Goal: Download file/media

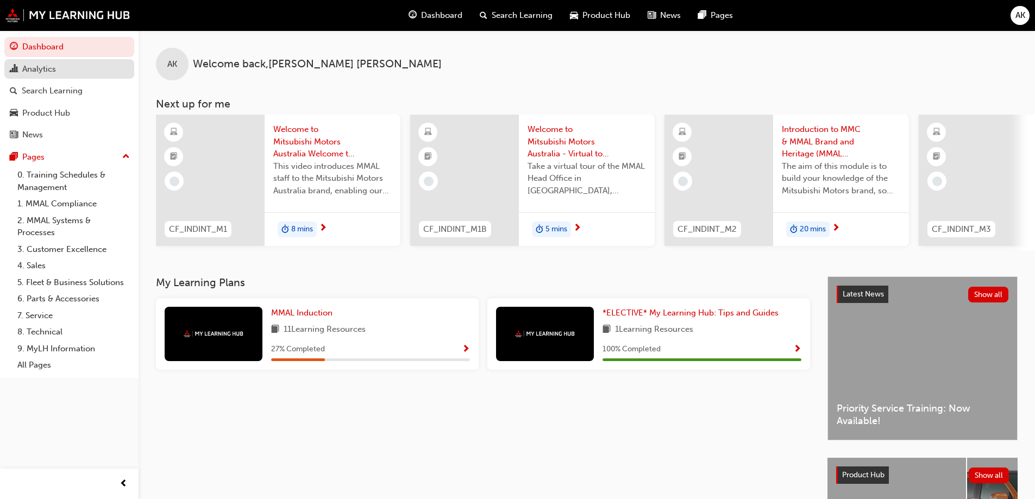
click at [68, 65] on div "Analytics" at bounding box center [69, 69] width 119 height 14
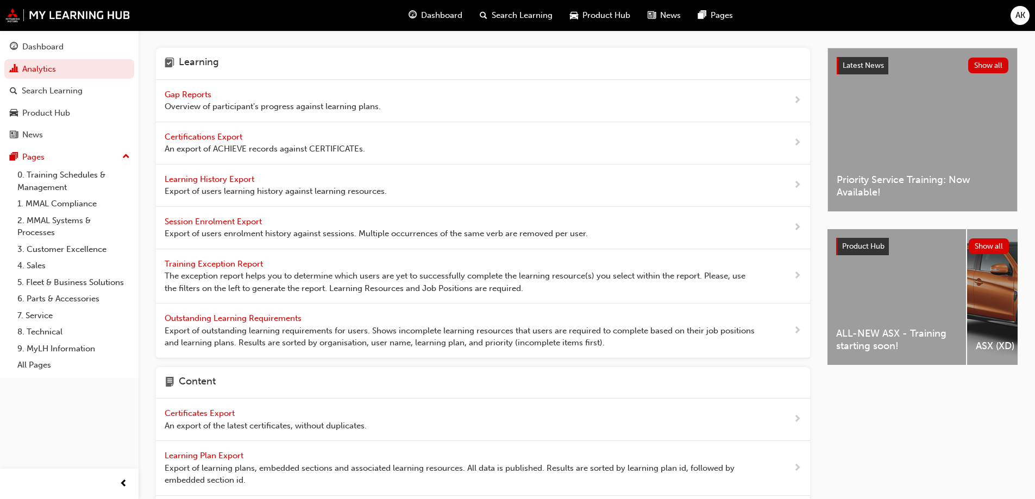
click at [215, 180] on span "Learning History Export" at bounding box center [211, 179] width 92 height 10
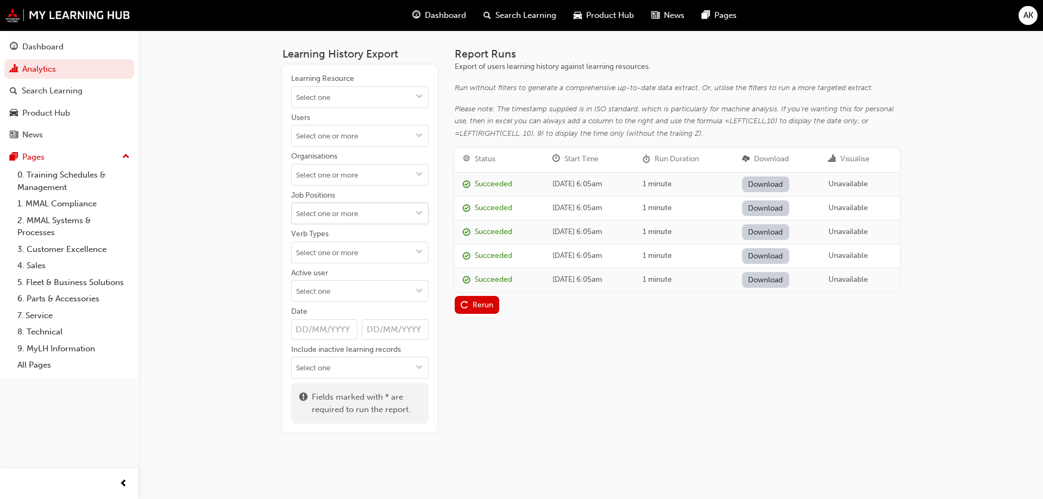
click at [341, 221] on input "Job Positions" at bounding box center [360, 213] width 136 height 21
drag, startPoint x: 447, startPoint y: 332, endPoint x: 442, endPoint y: 322, distance: 11.2
click at [447, 332] on div "Learning History Export Learning Resource Users Organisations Job Positions Aft…" at bounding box center [591, 231] width 617 height 402
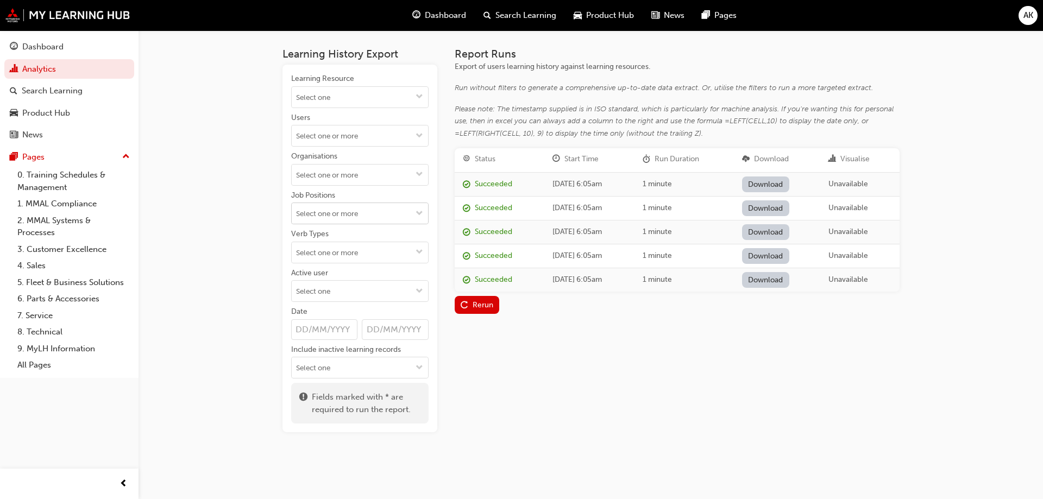
click at [398, 218] on input "Job Positions" at bounding box center [360, 213] width 136 height 21
click at [447, 218] on div "Learning History Export Learning Resource Users Organisations Job Positions Aft…" at bounding box center [591, 231] width 617 height 402
click at [410, 215] on input "Job Positions" at bounding box center [360, 213] width 136 height 21
click at [438, 211] on div "Learning History Export Learning Resource Users Organisations Job Positions Aft…" at bounding box center [591, 231] width 617 height 402
drag, startPoint x: 300, startPoint y: 334, endPoint x: 347, endPoint y: 329, distance: 47.0
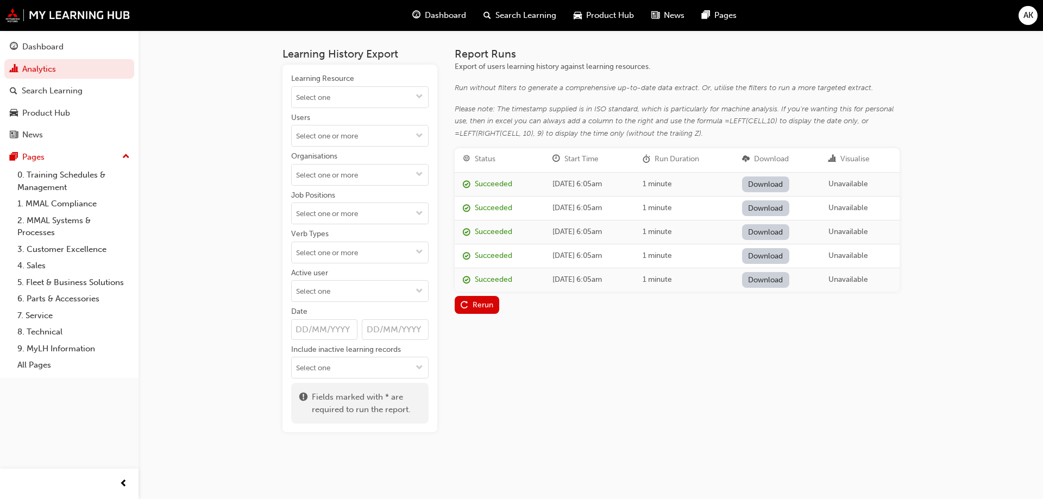
click at [300, 334] on input "Date" at bounding box center [324, 329] width 67 height 21
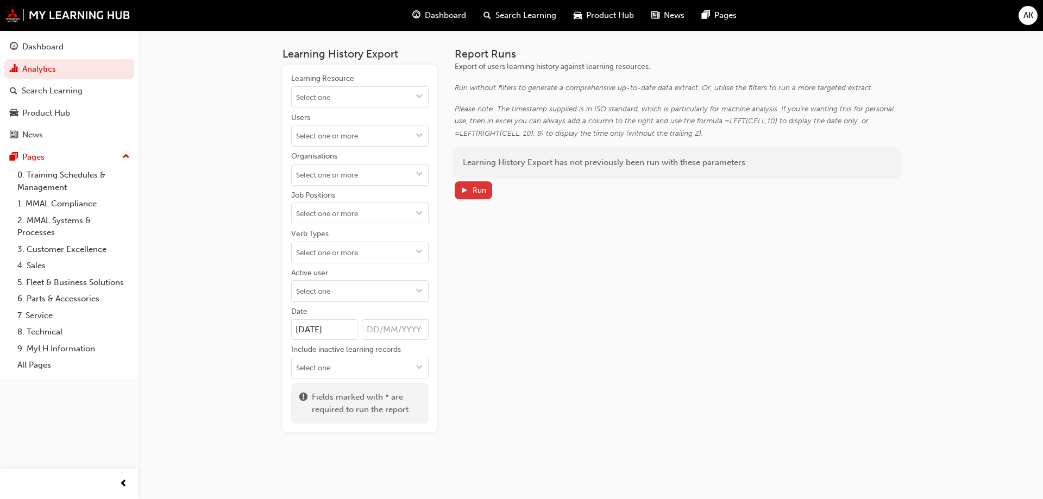
type input "[DATE]"
click at [468, 195] on div "Run" at bounding box center [474, 190] width 26 height 11
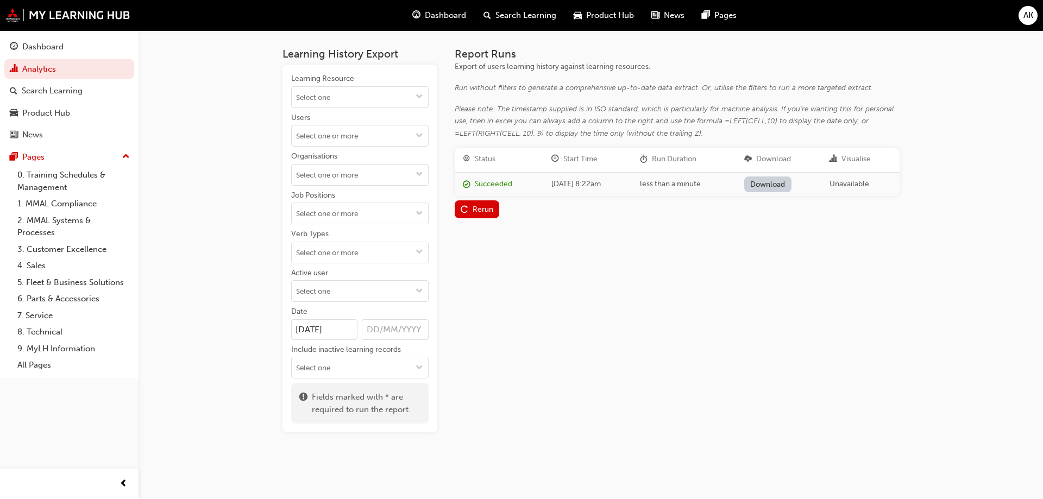
click at [768, 187] on link "Download" at bounding box center [767, 185] width 47 height 16
click at [393, 252] on input "Verb Types" at bounding box center [360, 252] width 136 height 21
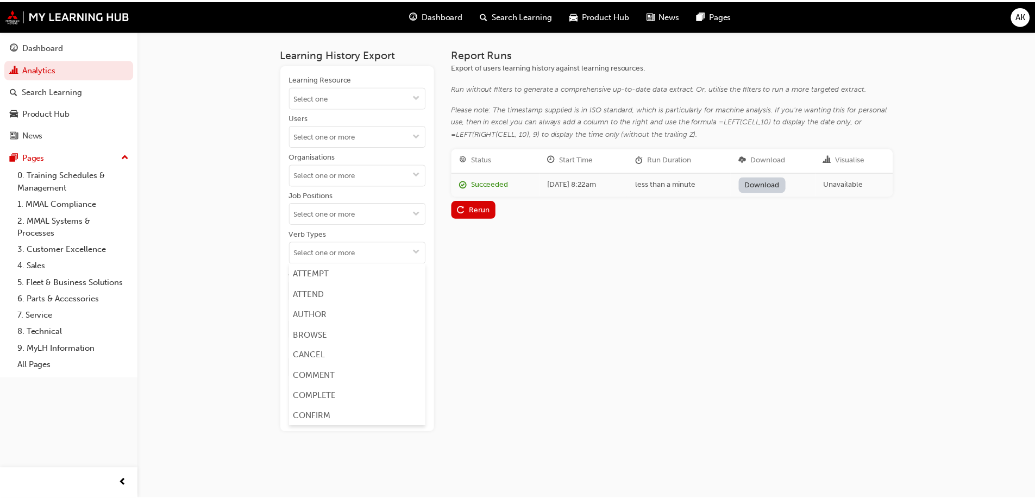
scroll to position [163, 0]
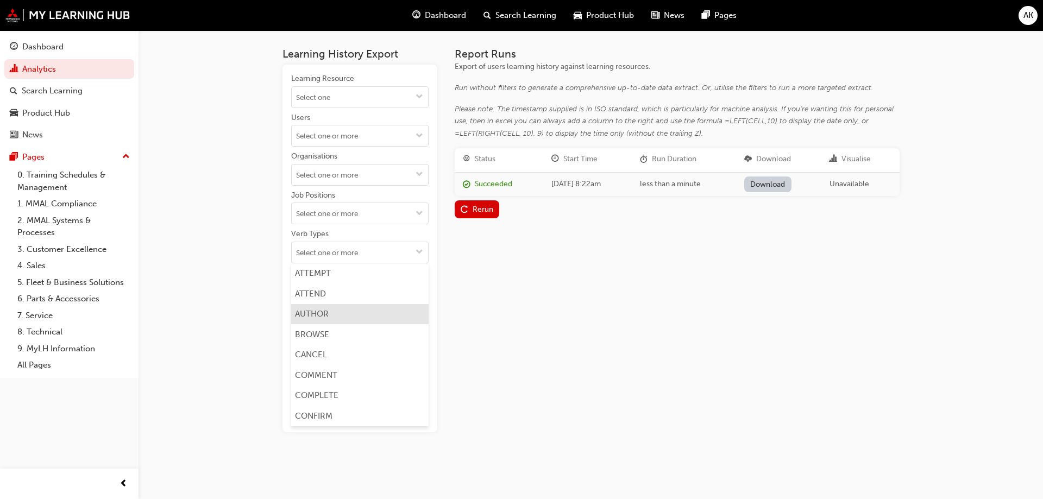
click at [333, 300] on li "ATTEND" at bounding box center [359, 294] width 137 height 21
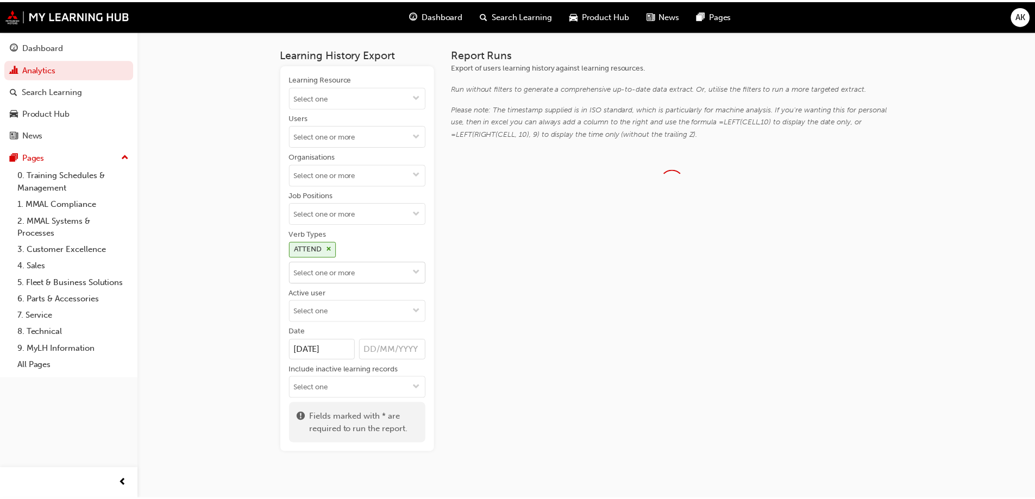
scroll to position [0, 0]
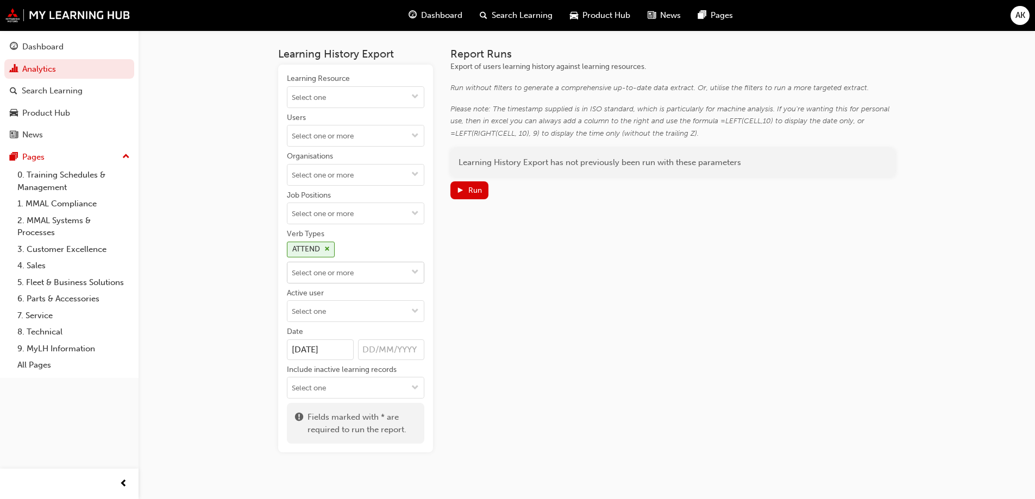
click at [351, 279] on input "Verb Types ATTEND" at bounding box center [355, 272] width 136 height 21
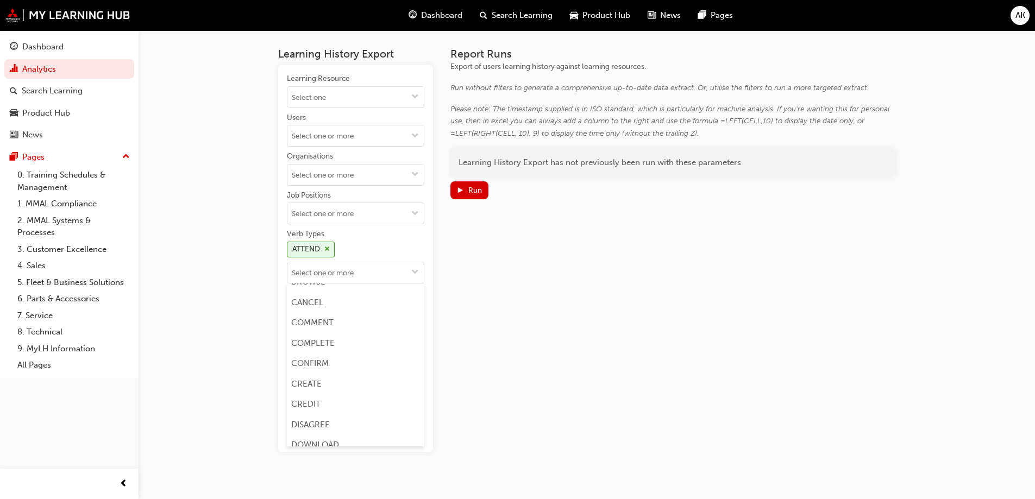
scroll to position [272, 0]
click at [322, 348] on li "CREDIT" at bounding box center [355, 348] width 137 height 21
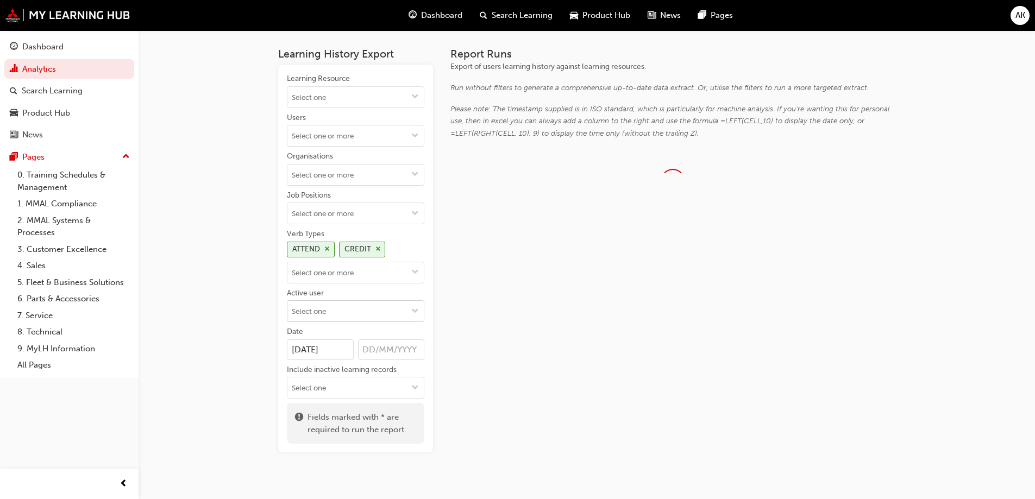
scroll to position [0, 0]
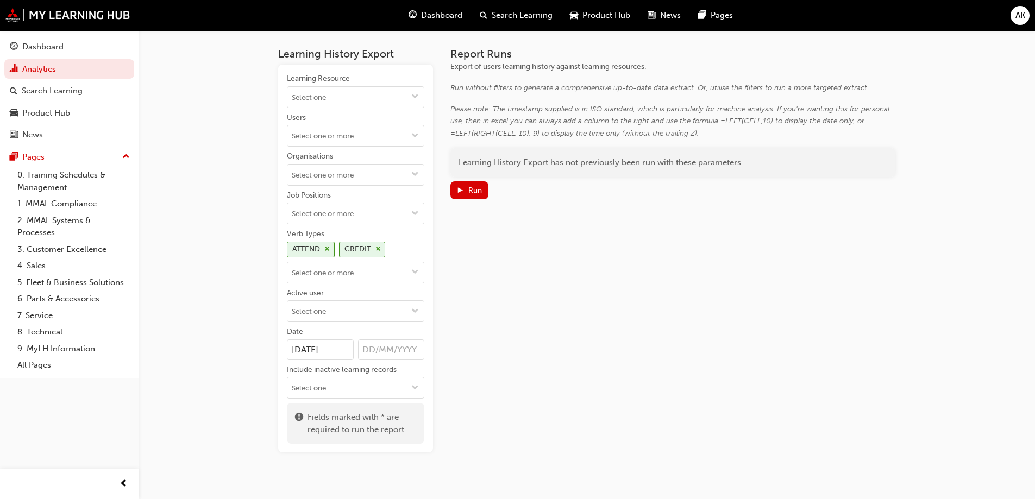
click at [354, 297] on div "Active user" at bounding box center [355, 294] width 137 height 13
click at [354, 301] on input "Active user" at bounding box center [355, 311] width 136 height 21
click at [358, 283] on div at bounding box center [355, 273] width 137 height 22
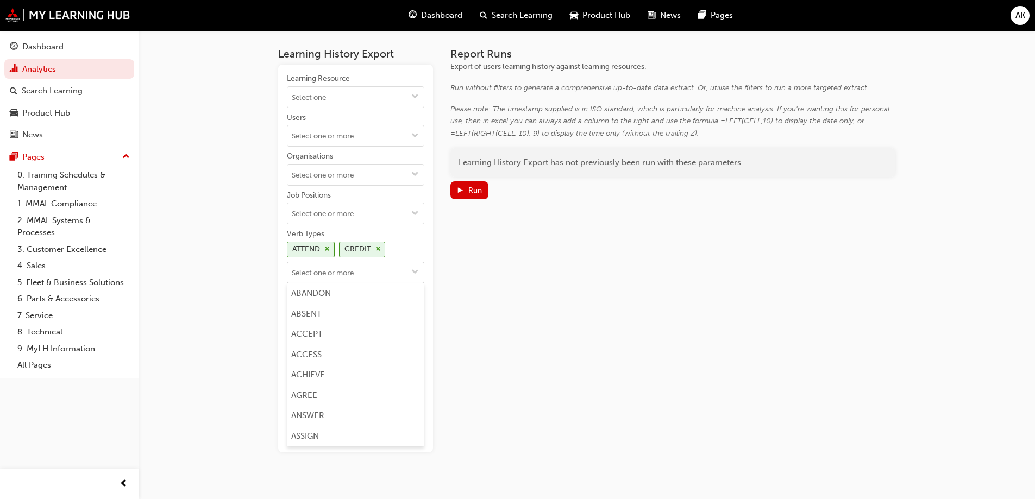
click at [360, 276] on input "Verb Types ATTEND CREDIT ABANDON ABSENT ACCEPT ACCESS ACHIEVE AGREE ANSWER ASSI…" at bounding box center [355, 272] width 136 height 21
click at [328, 336] on li "COMPLETE" at bounding box center [355, 341] width 137 height 21
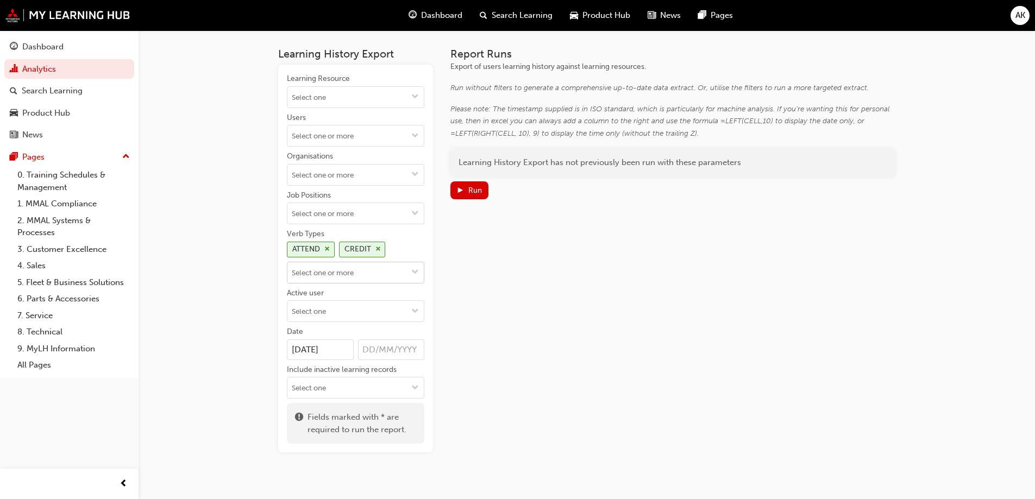
scroll to position [0, 0]
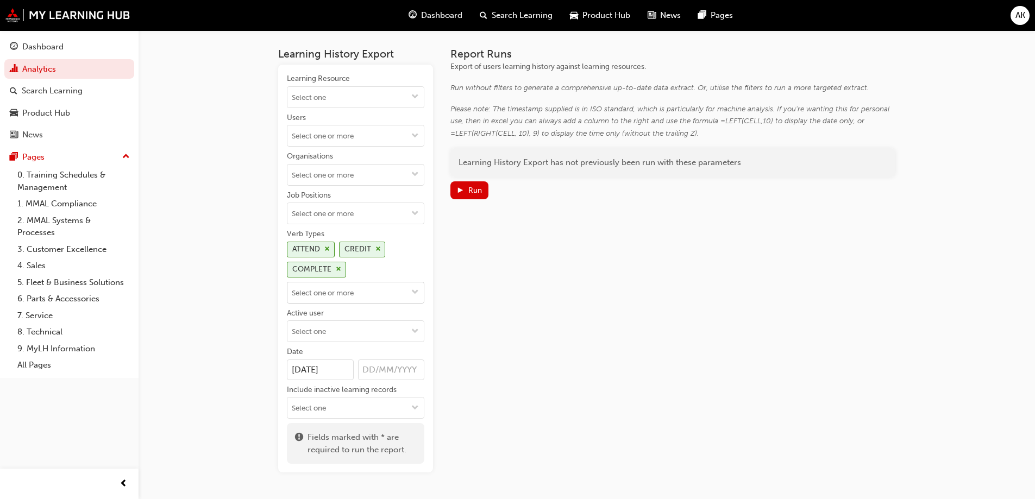
click at [347, 295] on input "Verb Types ATTEND CREDIT COMPLETE" at bounding box center [355, 293] width 136 height 21
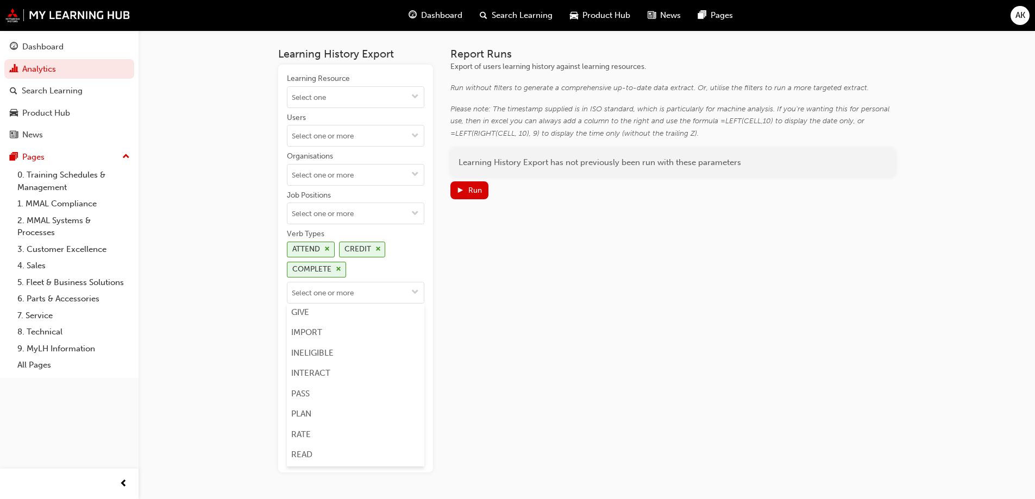
scroll to position [489, 0]
click at [323, 366] on li "PASS" at bounding box center [355, 375] width 137 height 21
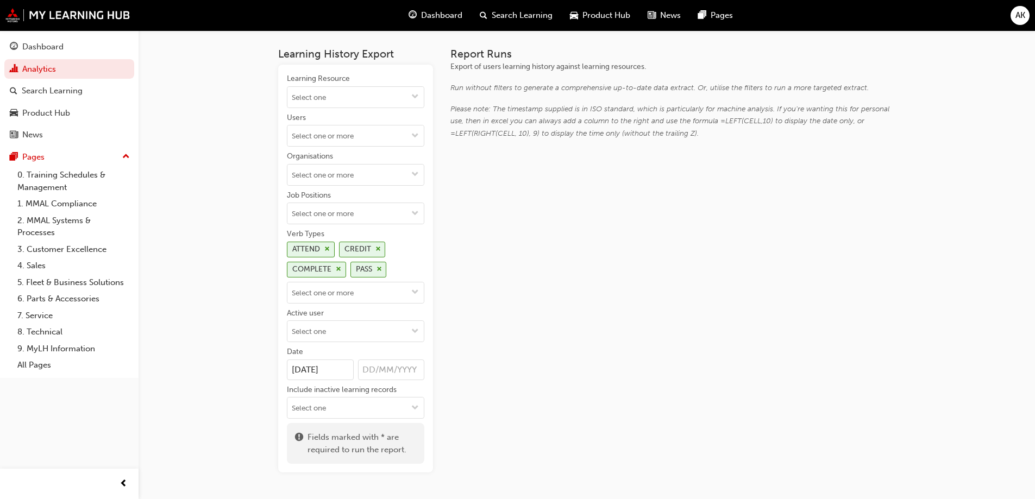
scroll to position [0, 0]
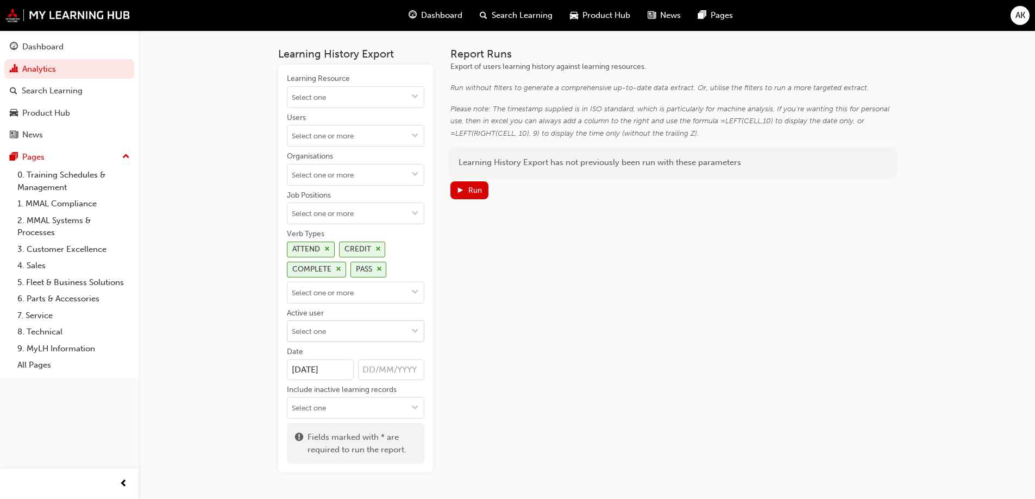
click at [356, 329] on input "Active user" at bounding box center [355, 331] width 136 height 21
click at [350, 348] on li "Active users" at bounding box center [355, 352] width 137 height 21
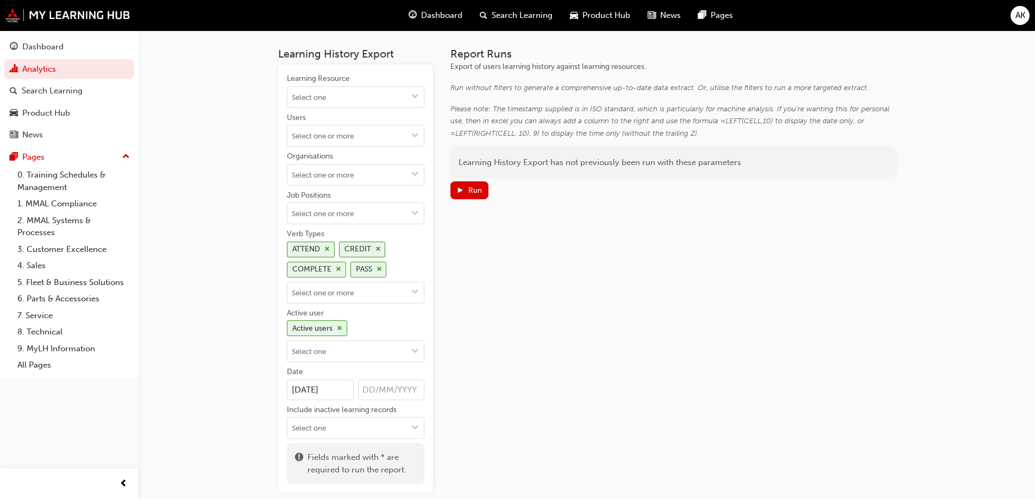
click at [464, 201] on div "Report Runs Export of users learning history against learning resources. Run wi…" at bounding box center [672, 270] width 445 height 445
click at [466, 196] on button "Run" at bounding box center [469, 190] width 38 height 18
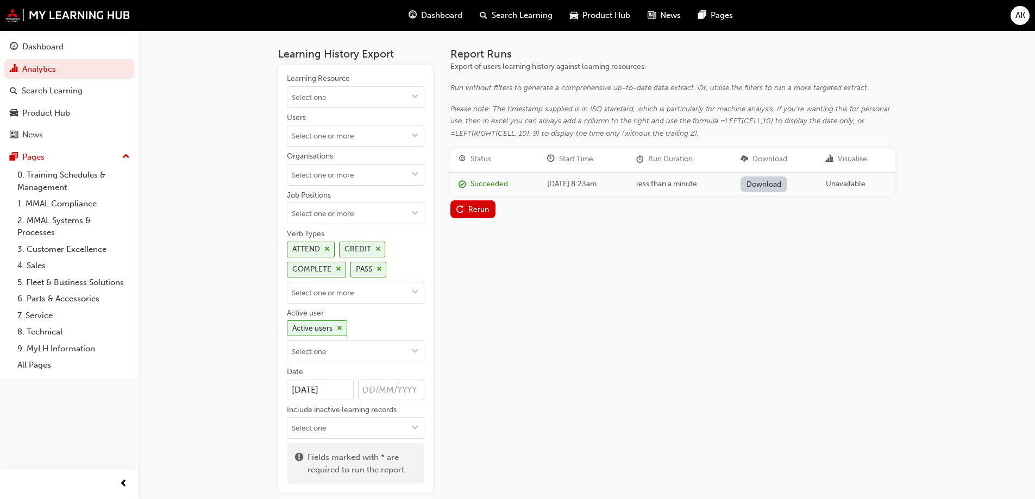
click at [787, 189] on link "Download" at bounding box center [764, 185] width 47 height 16
drag, startPoint x: 344, startPoint y: 384, endPoint x: 280, endPoint y: 396, distance: 64.6
click at [280, 396] on div "Learning Resource Users Organisations Job Positions Verb Types ATTEND CREDIT CO…" at bounding box center [355, 279] width 155 height 428
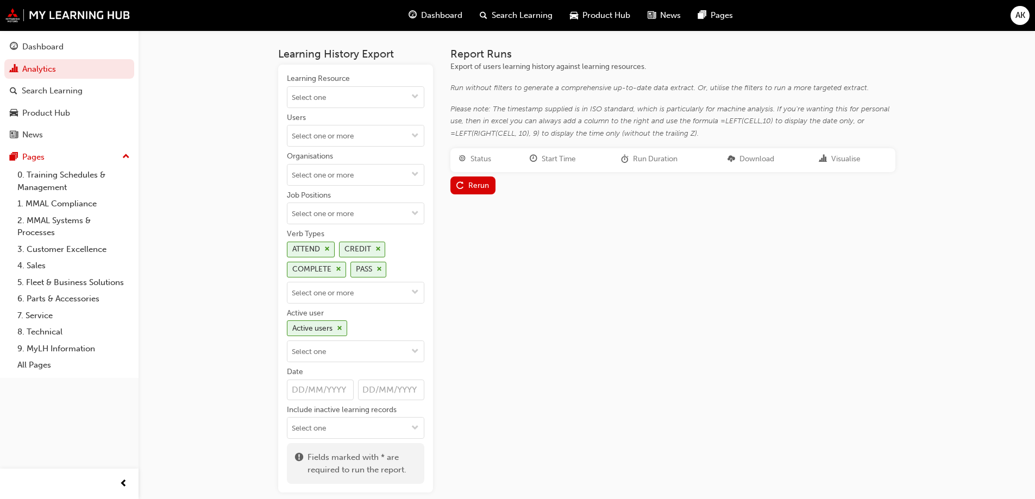
click at [508, 289] on div "Report Runs Export of users learning history against learning resources. Run wi…" at bounding box center [672, 270] width 445 height 445
click at [469, 191] on div "Rerun" at bounding box center [472, 185] width 33 height 11
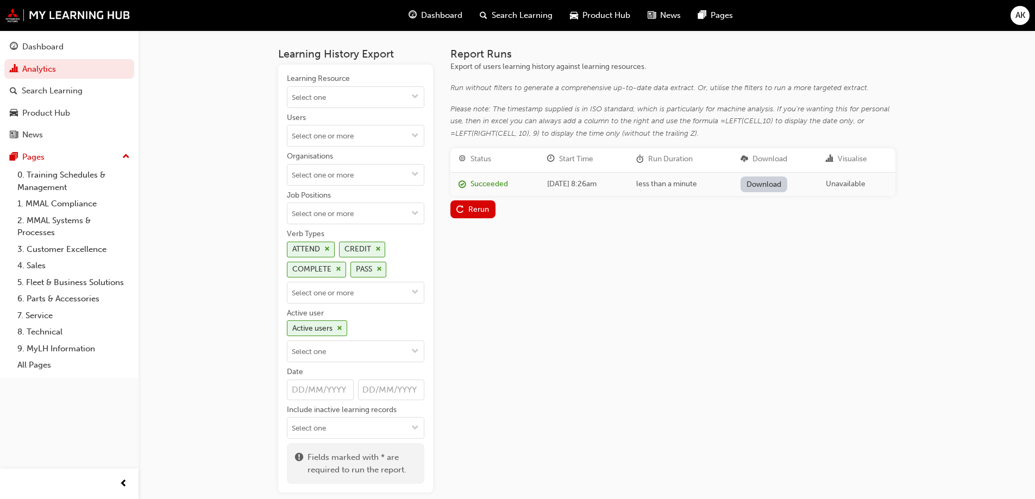
click at [788, 185] on link "Download" at bounding box center [764, 185] width 47 height 16
